Goal: Answer question/provide support

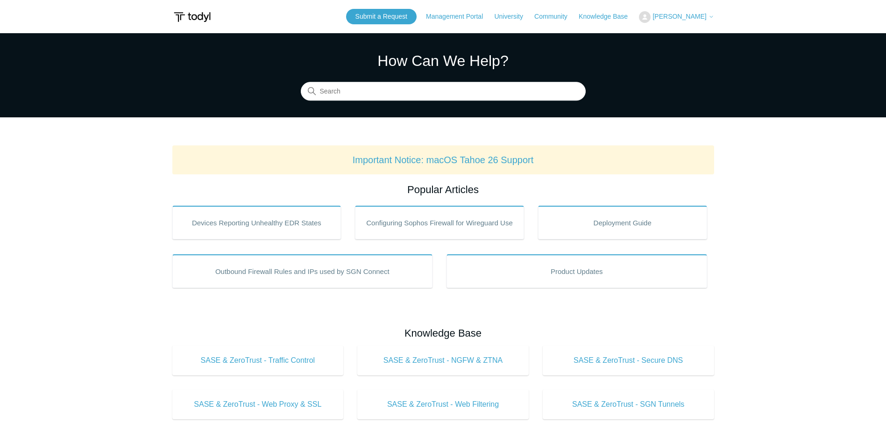
click at [670, 16] on span "[PERSON_NAME]" at bounding box center [680, 16] width 54 height 7
click at [676, 34] on link "My Support Requests" at bounding box center [685, 36] width 91 height 16
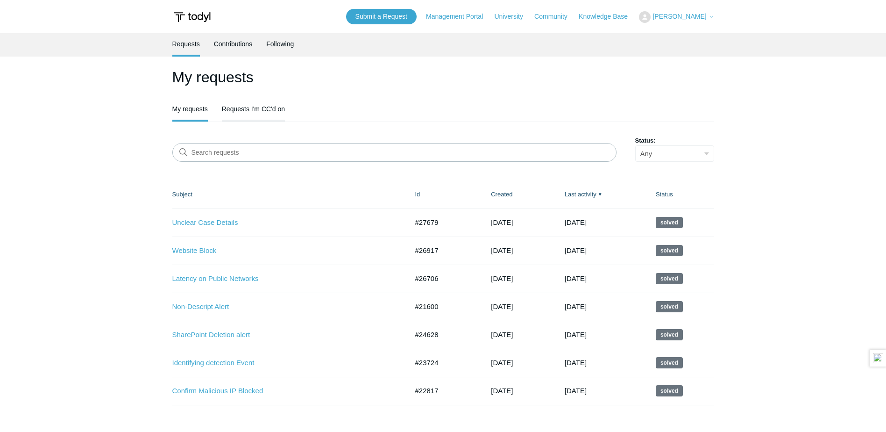
click at [269, 104] on link "Requests I'm CC'd on" at bounding box center [253, 108] width 63 height 20
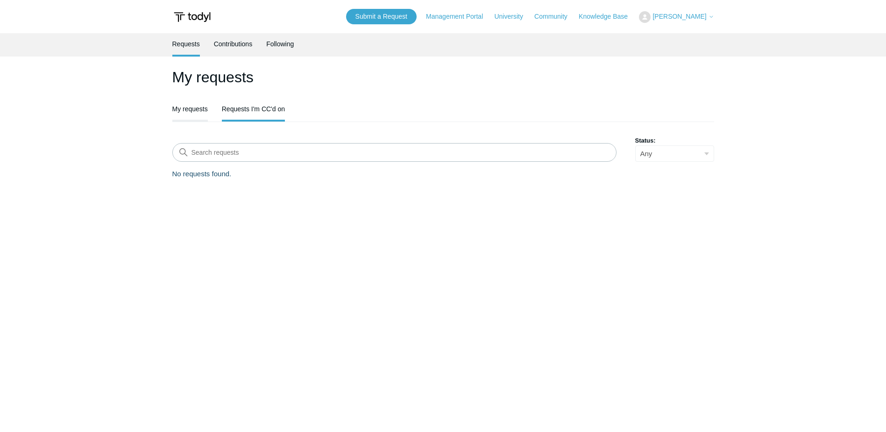
click at [192, 111] on link "My requests" at bounding box center [190, 108] width 36 height 20
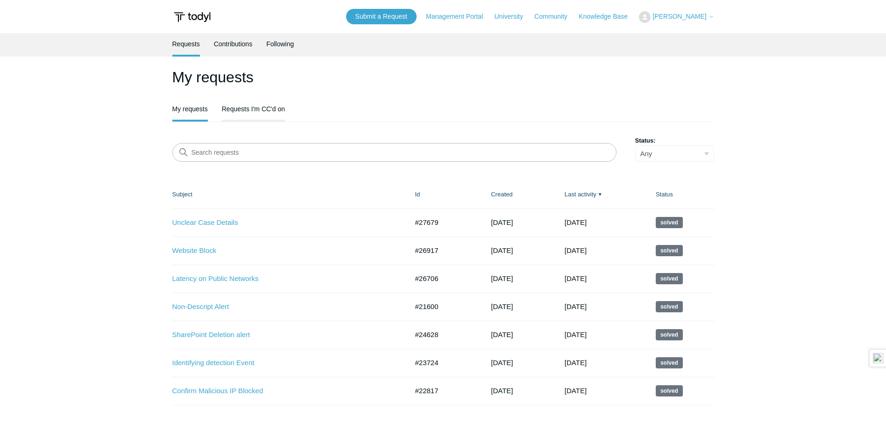
click at [246, 113] on link "Requests I'm CC'd on" at bounding box center [253, 108] width 63 height 20
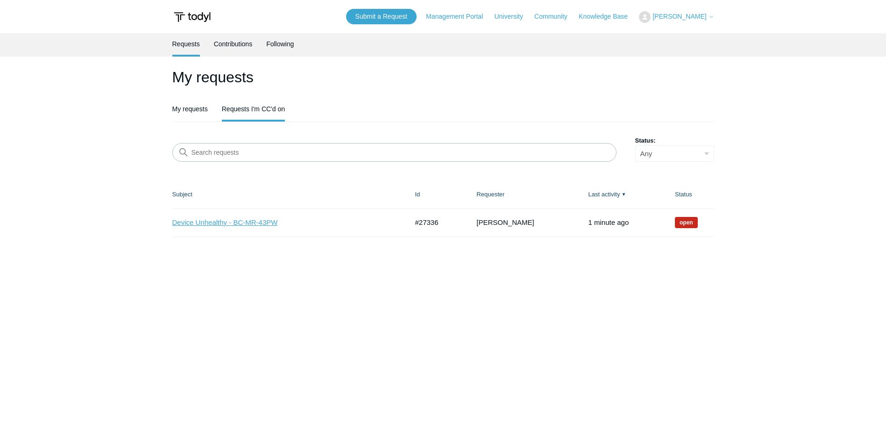
click at [239, 224] on link "Device Unhealthy - BC-MR-43PW" at bounding box center [283, 222] width 222 height 11
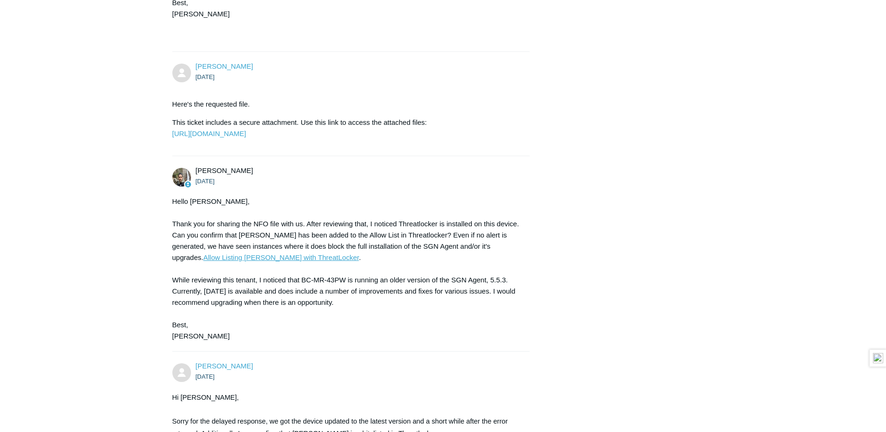
scroll to position [1121, 0]
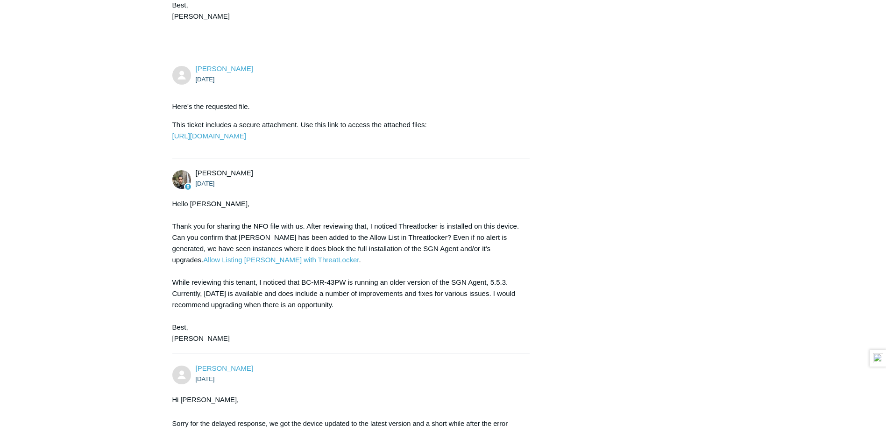
click at [359, 264] on link "Allow Listing [PERSON_NAME] with ThreatLocker" at bounding box center [281, 260] width 156 height 8
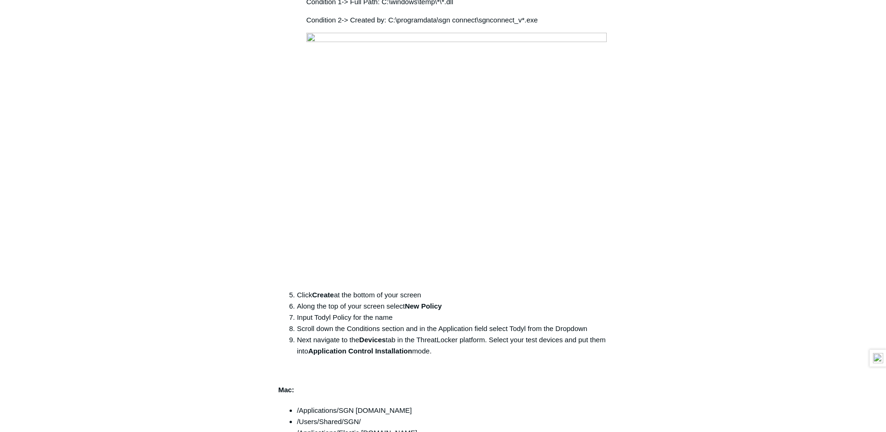
scroll to position [327, 0]
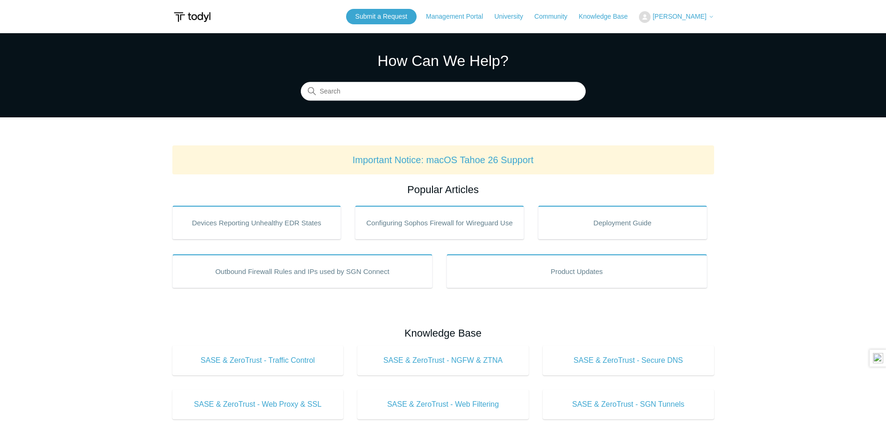
click at [677, 16] on span "[PERSON_NAME]" at bounding box center [680, 16] width 54 height 7
click at [676, 35] on link "My Support Requests" at bounding box center [685, 36] width 91 height 16
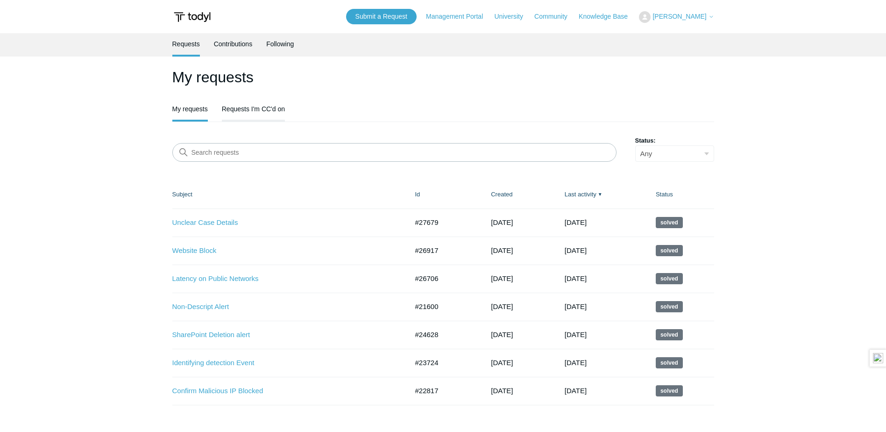
click at [264, 106] on link "Requests I'm CC'd on" at bounding box center [253, 108] width 63 height 20
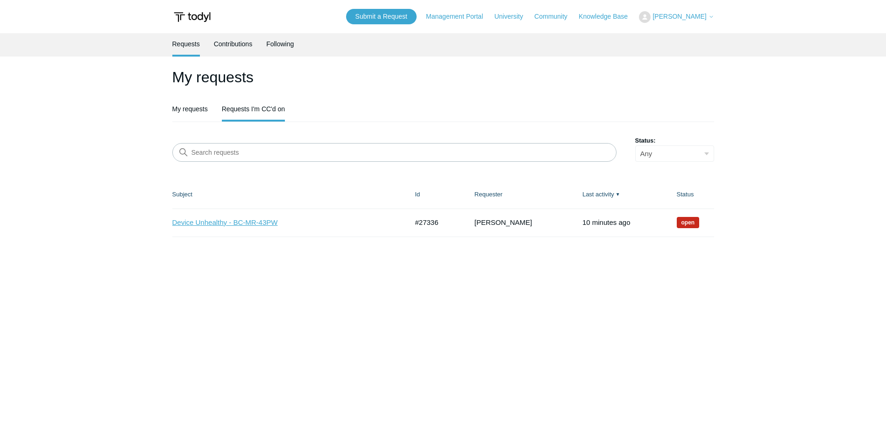
click at [207, 219] on link "Device Unhealthy - BC-MR-43PW" at bounding box center [283, 222] width 222 height 11
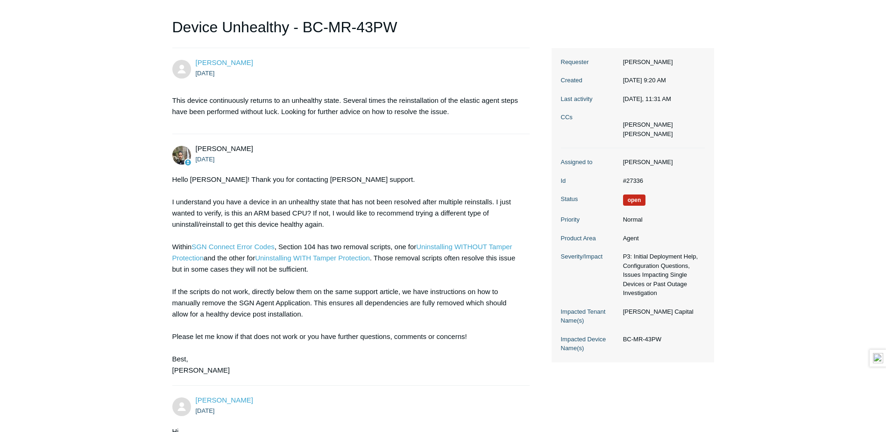
scroll to position [93, 0]
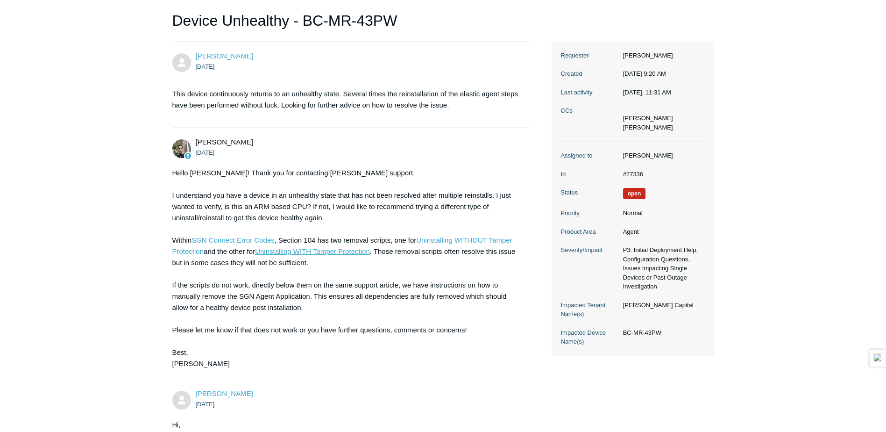
click at [335, 252] on link "Uninstalling WITH Tamper Protection" at bounding box center [312, 251] width 115 height 8
click at [380, 283] on div "Hello Bertrand! Thank you for contacting Todyl support. I understand you have a…" at bounding box center [346, 268] width 349 height 202
